Goal: Information Seeking & Learning: Find contact information

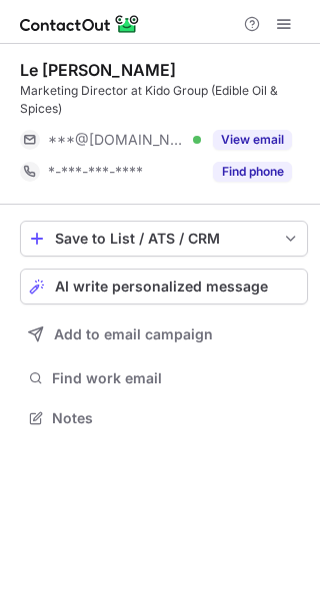
scroll to position [404, 320]
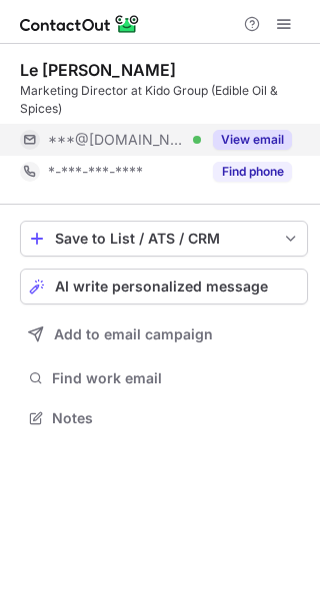
click at [260, 148] on button "View email" at bounding box center [252, 140] width 79 height 20
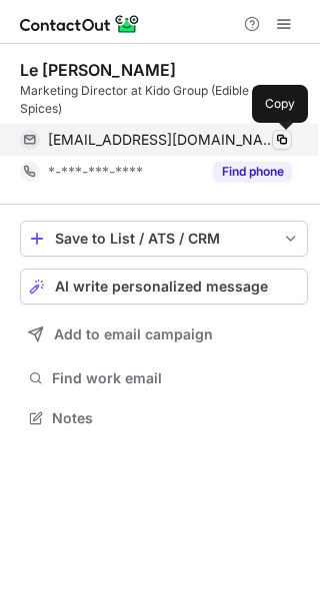
click at [285, 142] on span at bounding box center [282, 140] width 16 height 16
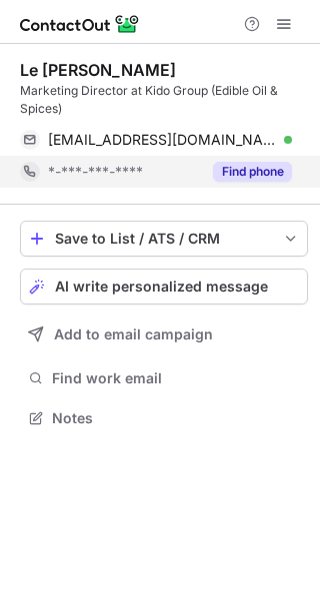
click at [266, 167] on button "Find phone" at bounding box center [252, 172] width 79 height 20
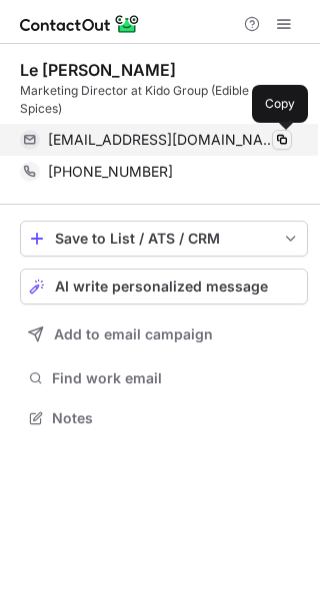
scroll to position [404, 320]
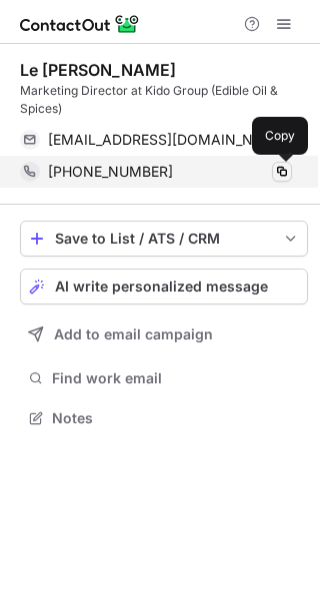
click at [277, 171] on span at bounding box center [282, 172] width 16 height 16
